Goal: Find specific page/section: Find specific page/section

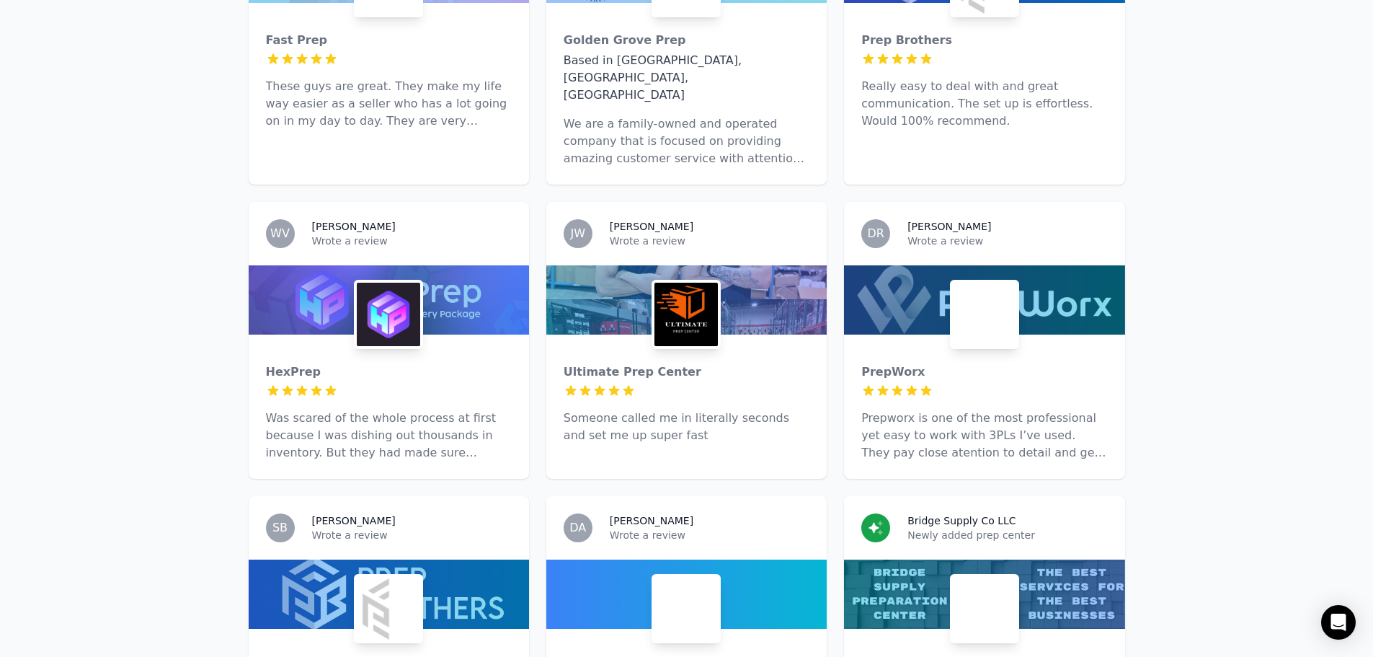
scroll to position [3171, 0]
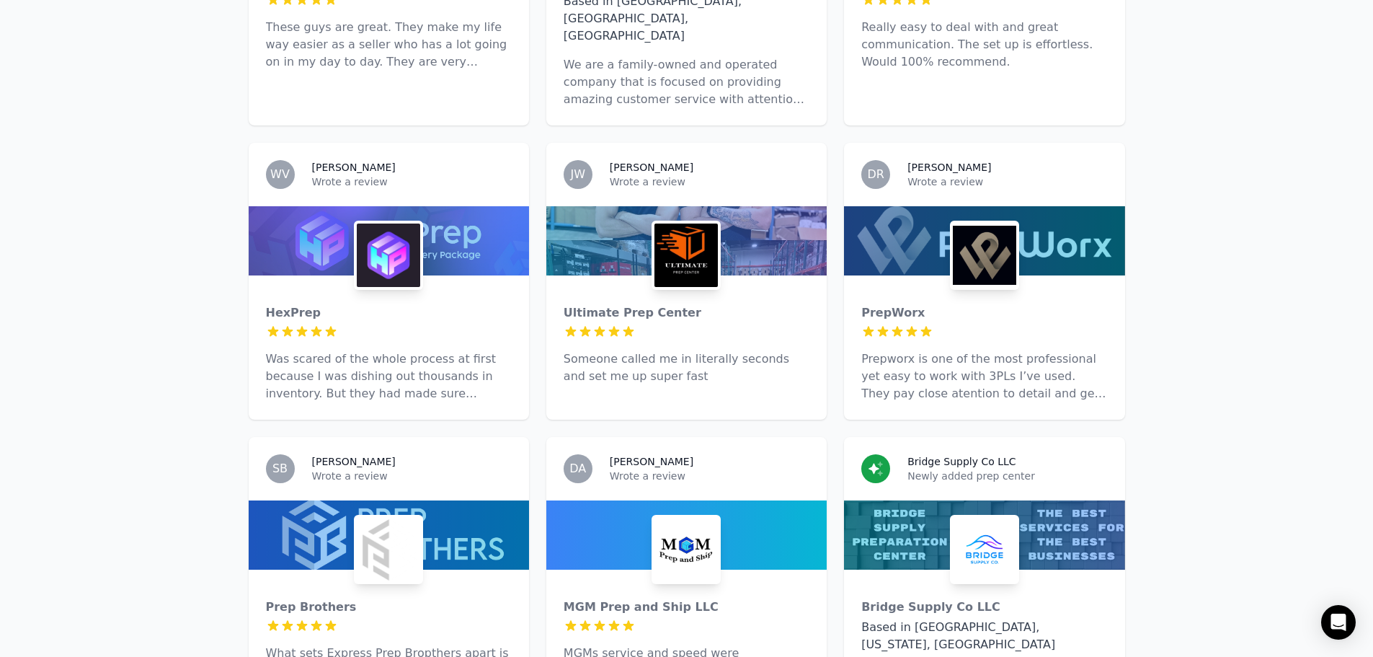
click at [664, 644] on p "MGMs service and speed were exceptional. An accessible team that delivered on t…" at bounding box center [687, 670] width 246 height 52
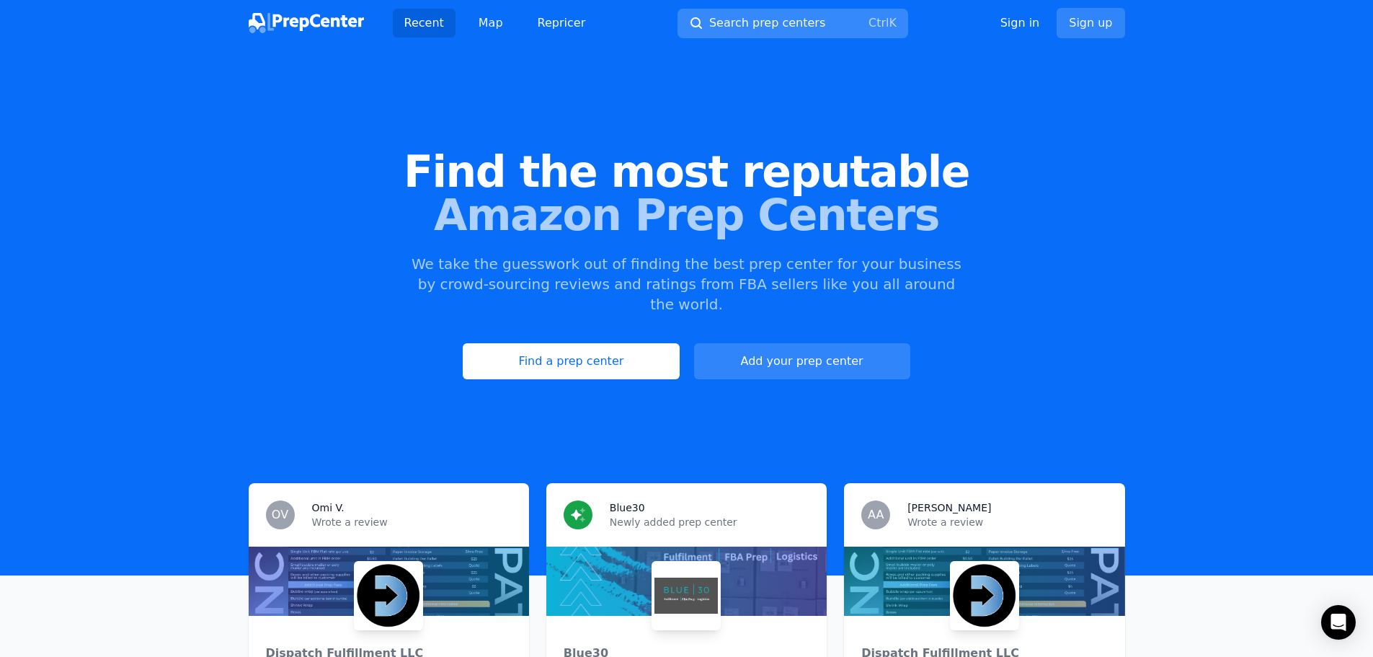
click at [770, 26] on span "Search prep centers" at bounding box center [767, 22] width 116 height 17
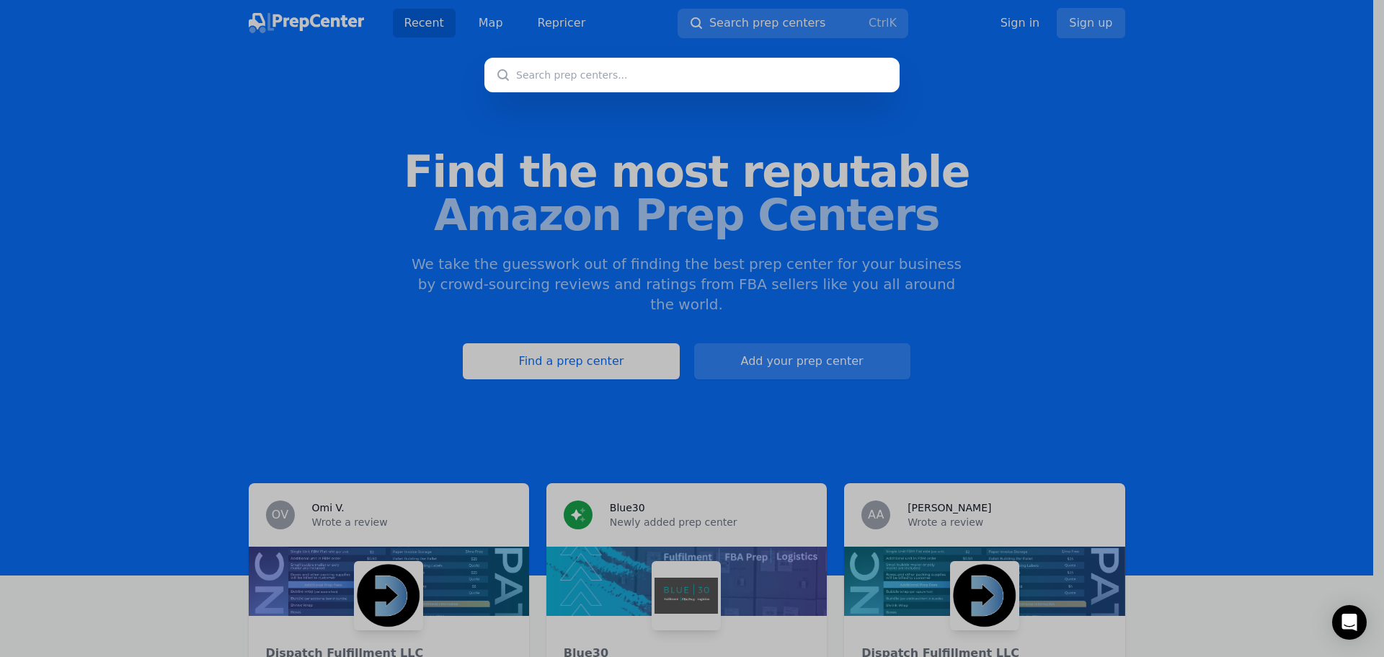
click at [612, 79] on input "text" at bounding box center [691, 75] width 415 height 35
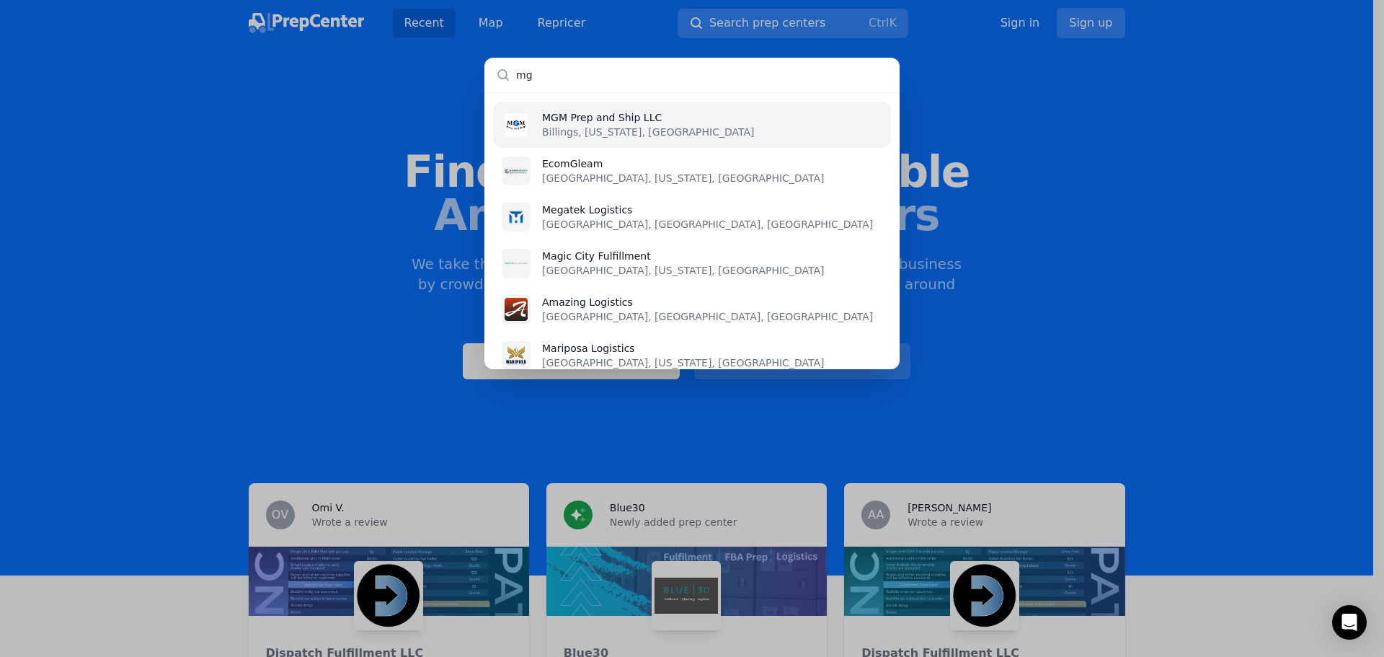
type input "mg"
click at [726, 123] on li "MGM Prep and Ship LLC Billings, Montana, US" at bounding box center [692, 125] width 398 height 46
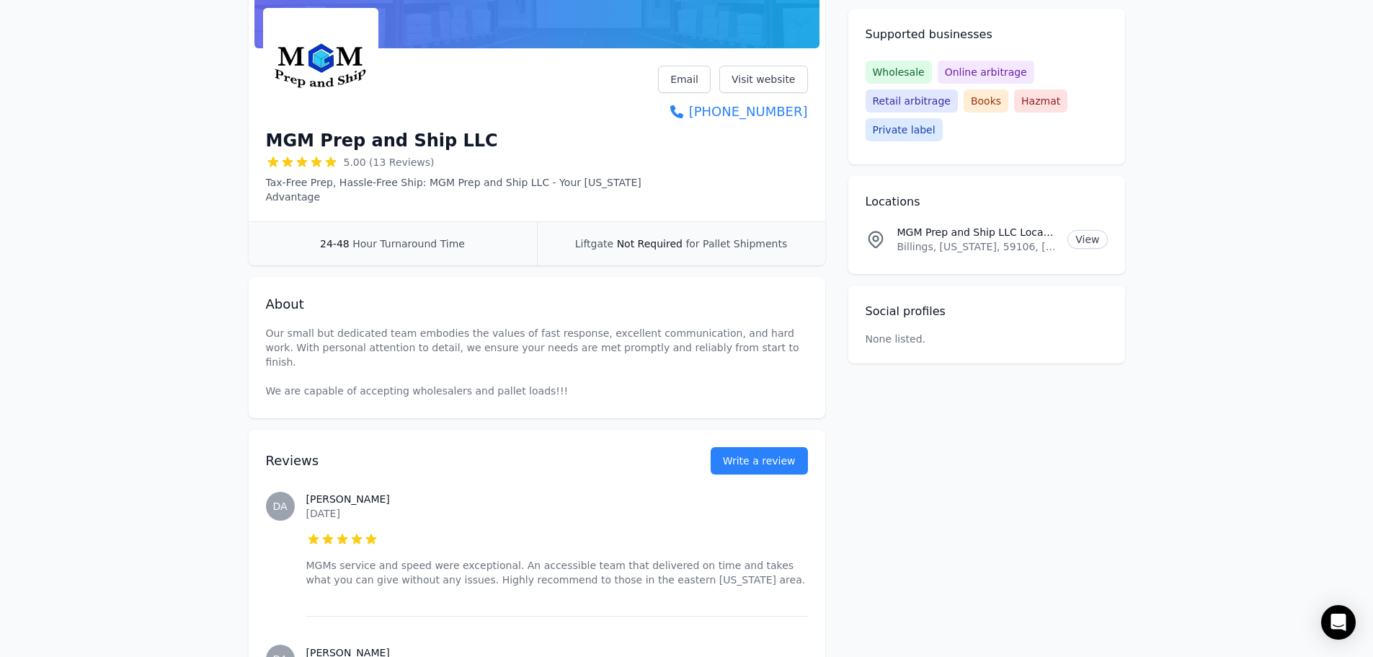
scroll to position [216, 0]
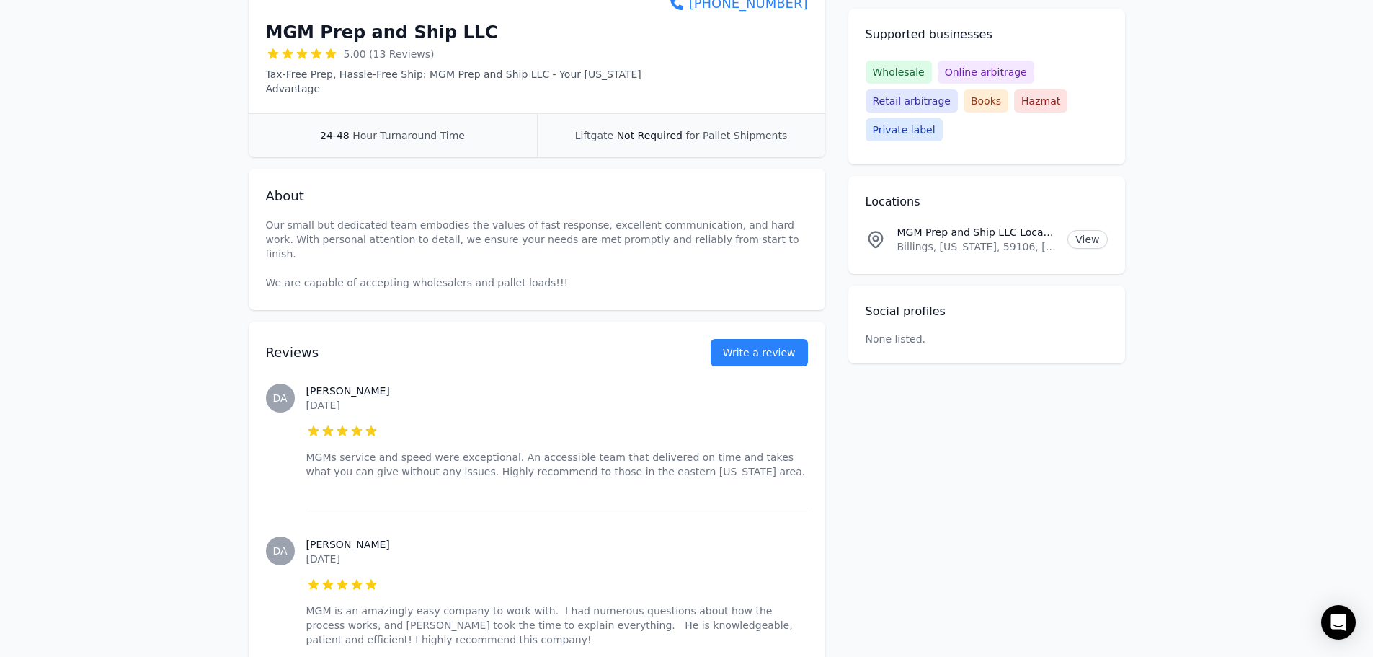
scroll to position [504, 0]
